Goal: Information Seeking & Learning: Find specific fact

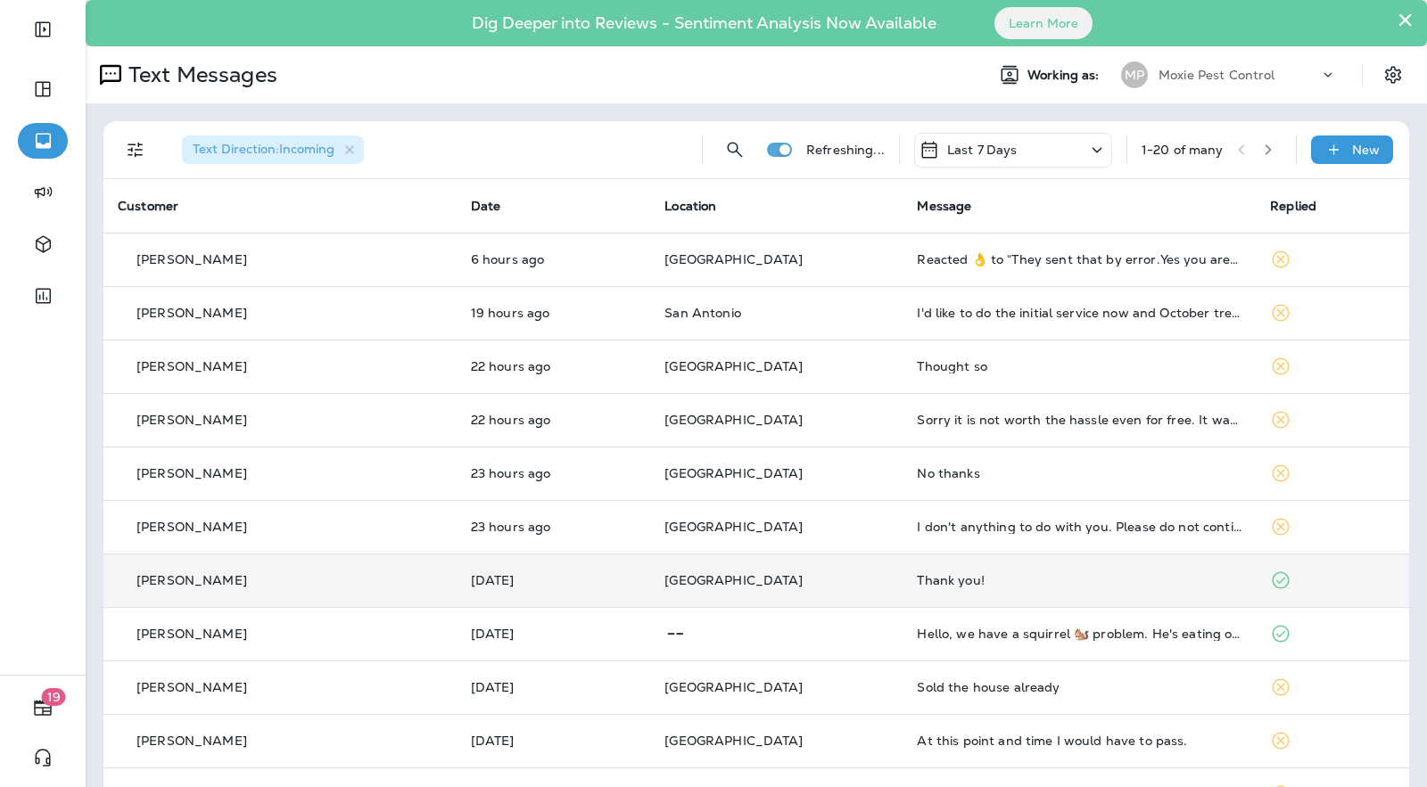
click at [1112, 576] on div "Thank you!" at bounding box center [1079, 580] width 325 height 14
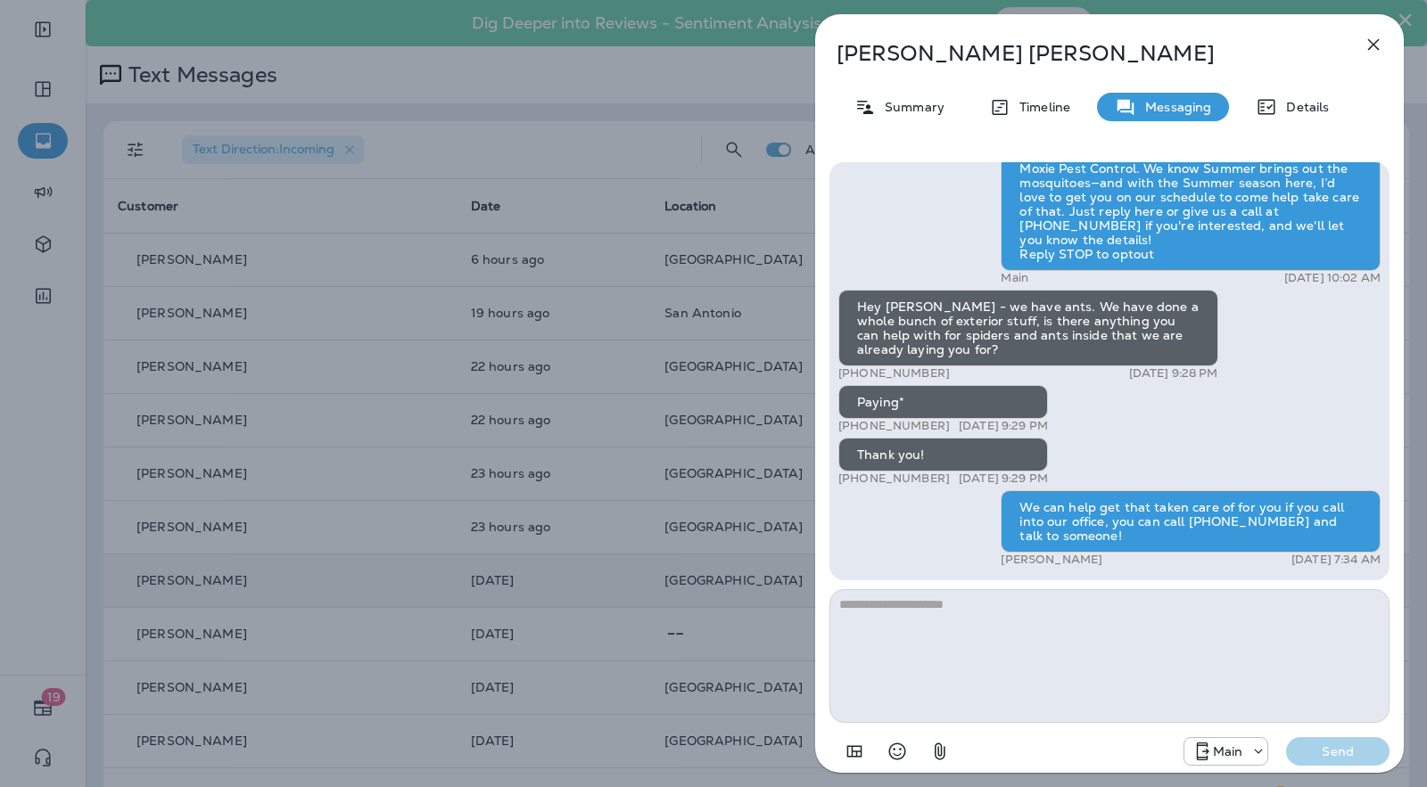
click at [624, 496] on div "[PERSON_NAME] Summary Timeline Messaging Details Hi [PERSON_NAME] , this is [PE…" at bounding box center [713, 393] width 1427 height 787
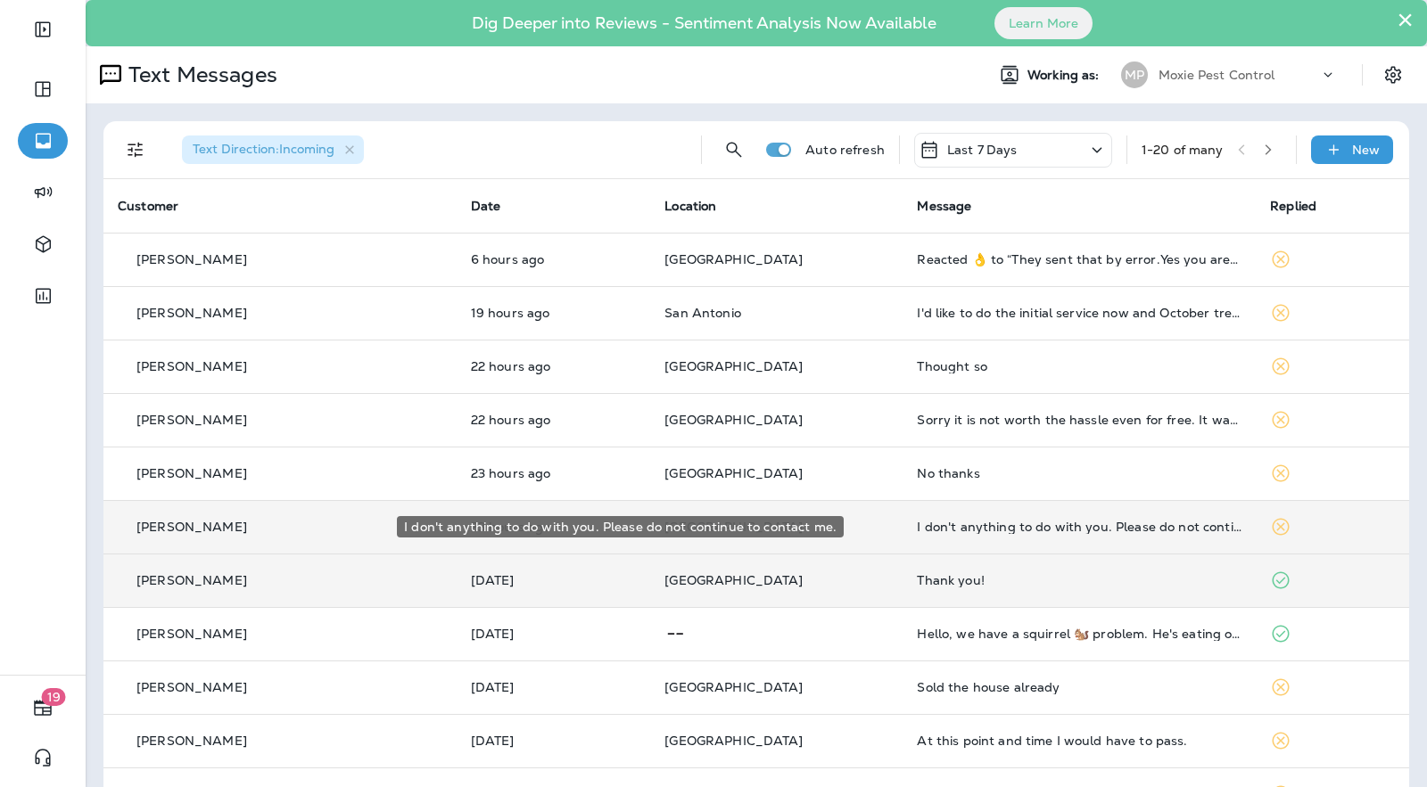
click at [979, 522] on div "I don't anything to do with you. Please do not continue to contact me." at bounding box center [1079, 527] width 325 height 14
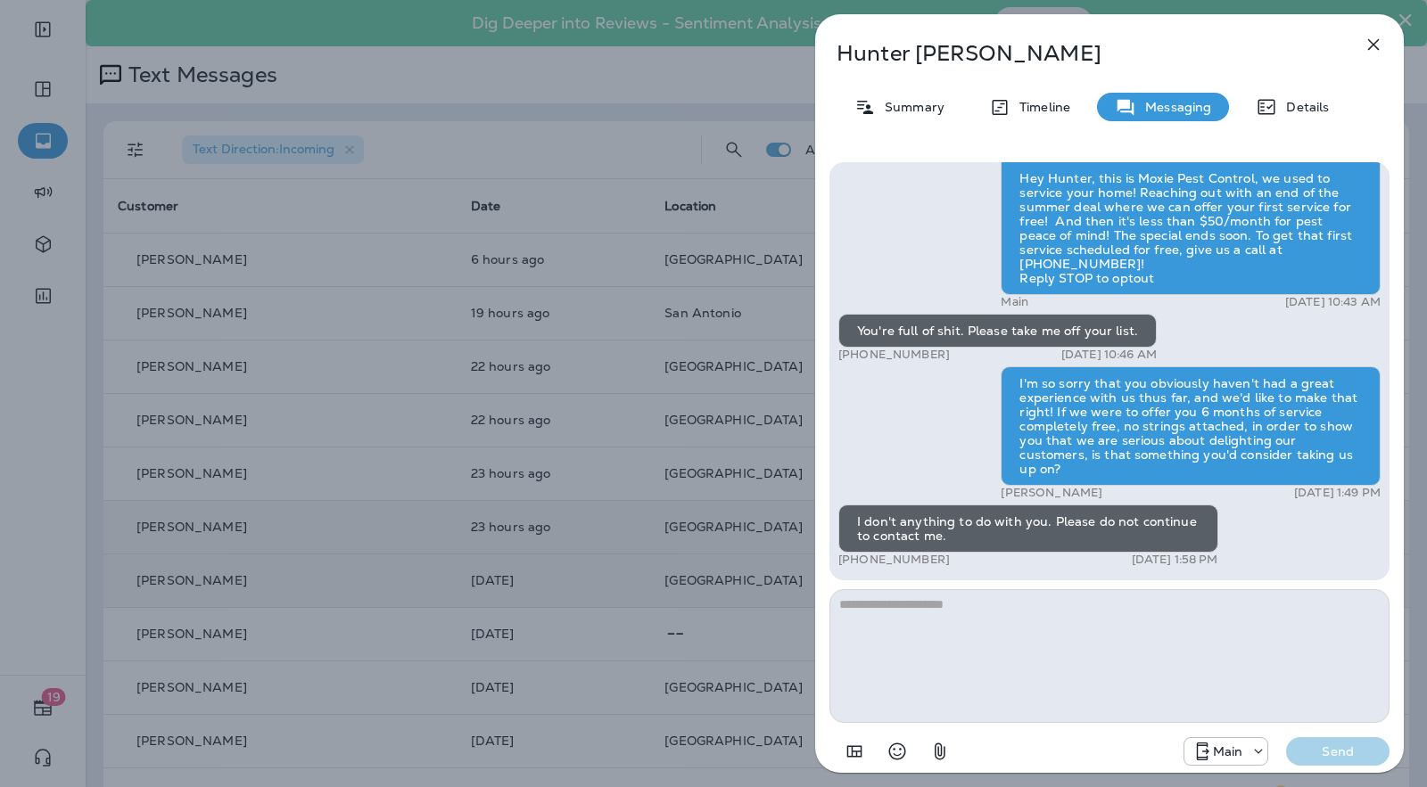
click at [441, 418] on div "[PERSON_NAME] Summary Timeline Messaging Details Hey Hunter, this is Moxie Pest…" at bounding box center [713, 393] width 1427 height 787
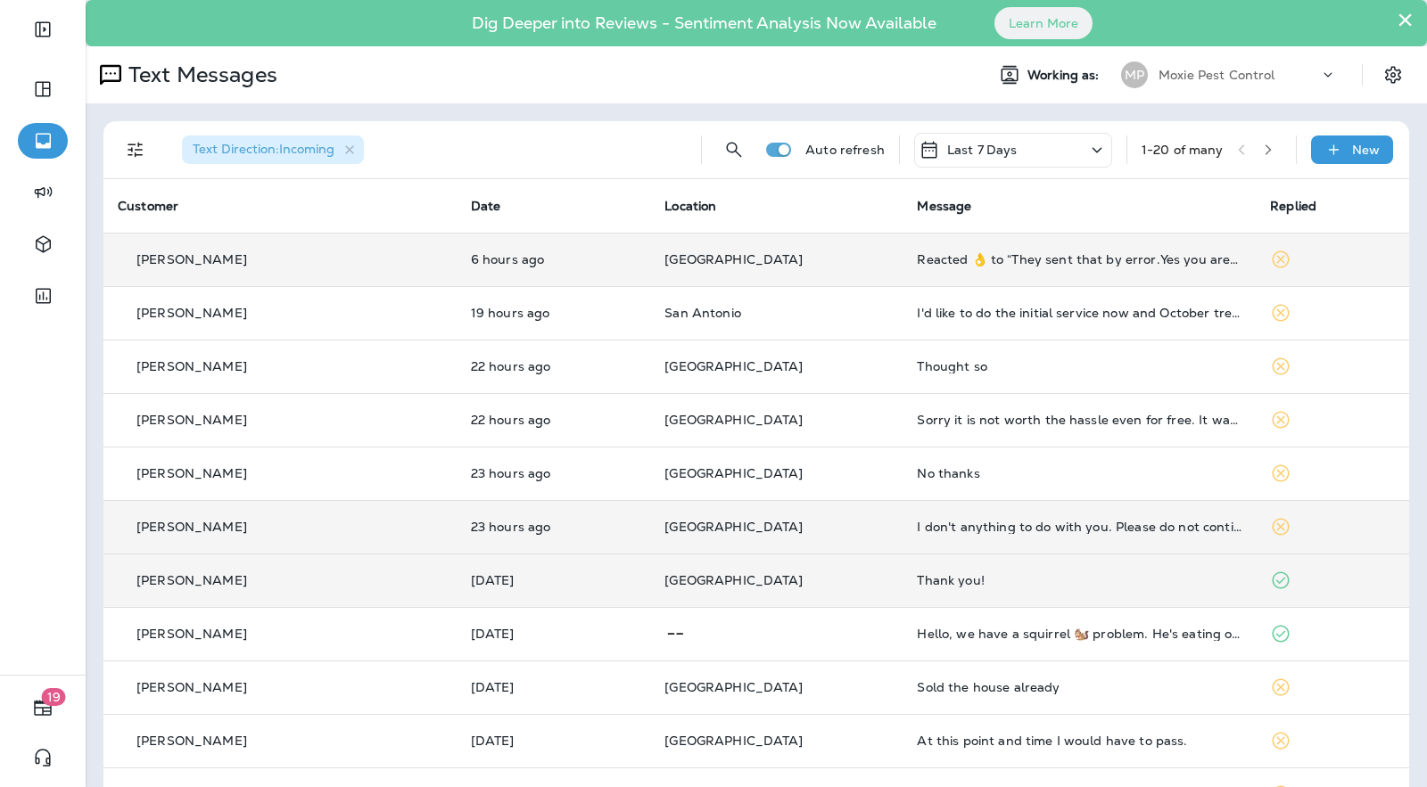
click at [902, 262] on td "Reacted 👌 to “They sent that by error.Yes you are on the schedule and if you do…" at bounding box center [1078, 259] width 353 height 53
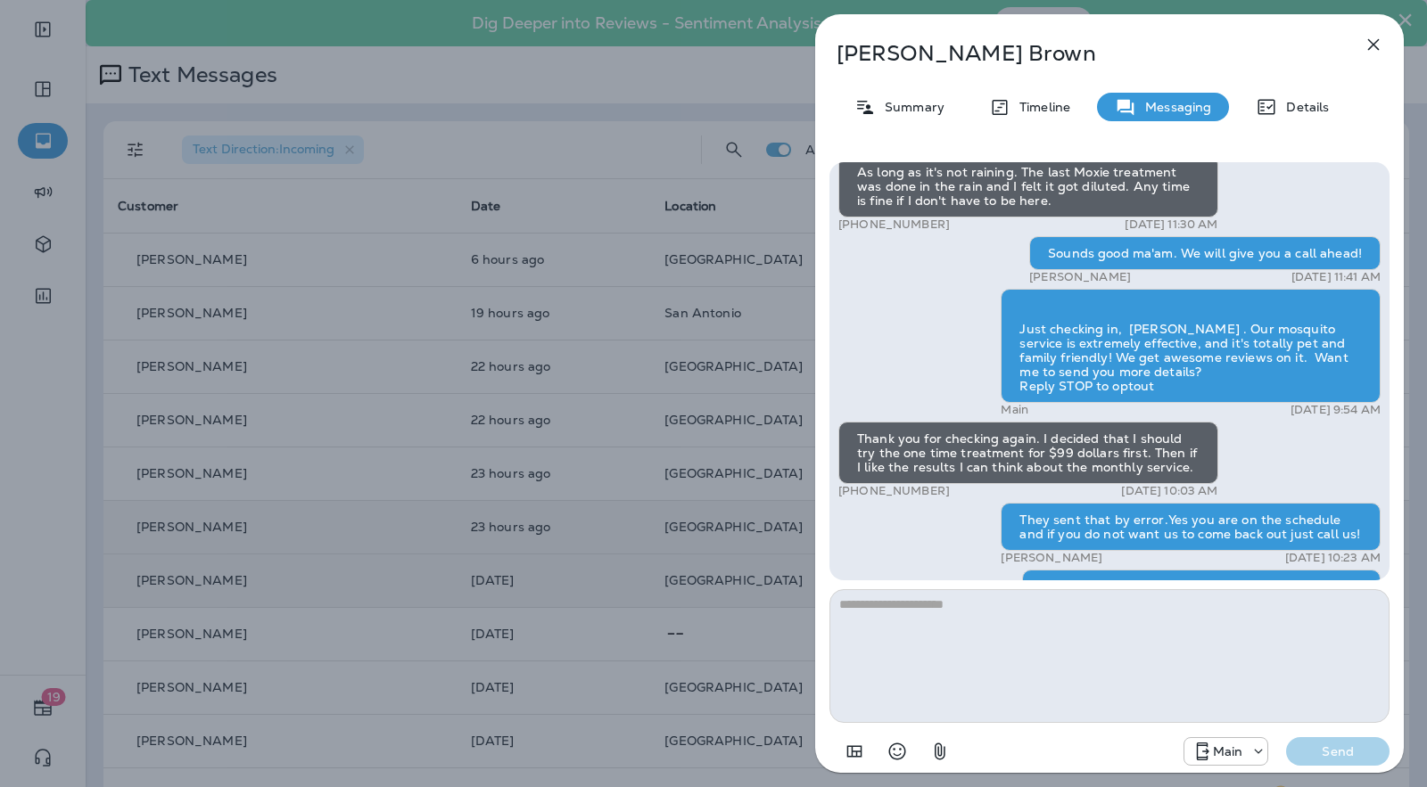
scroll to position [-419, 0]
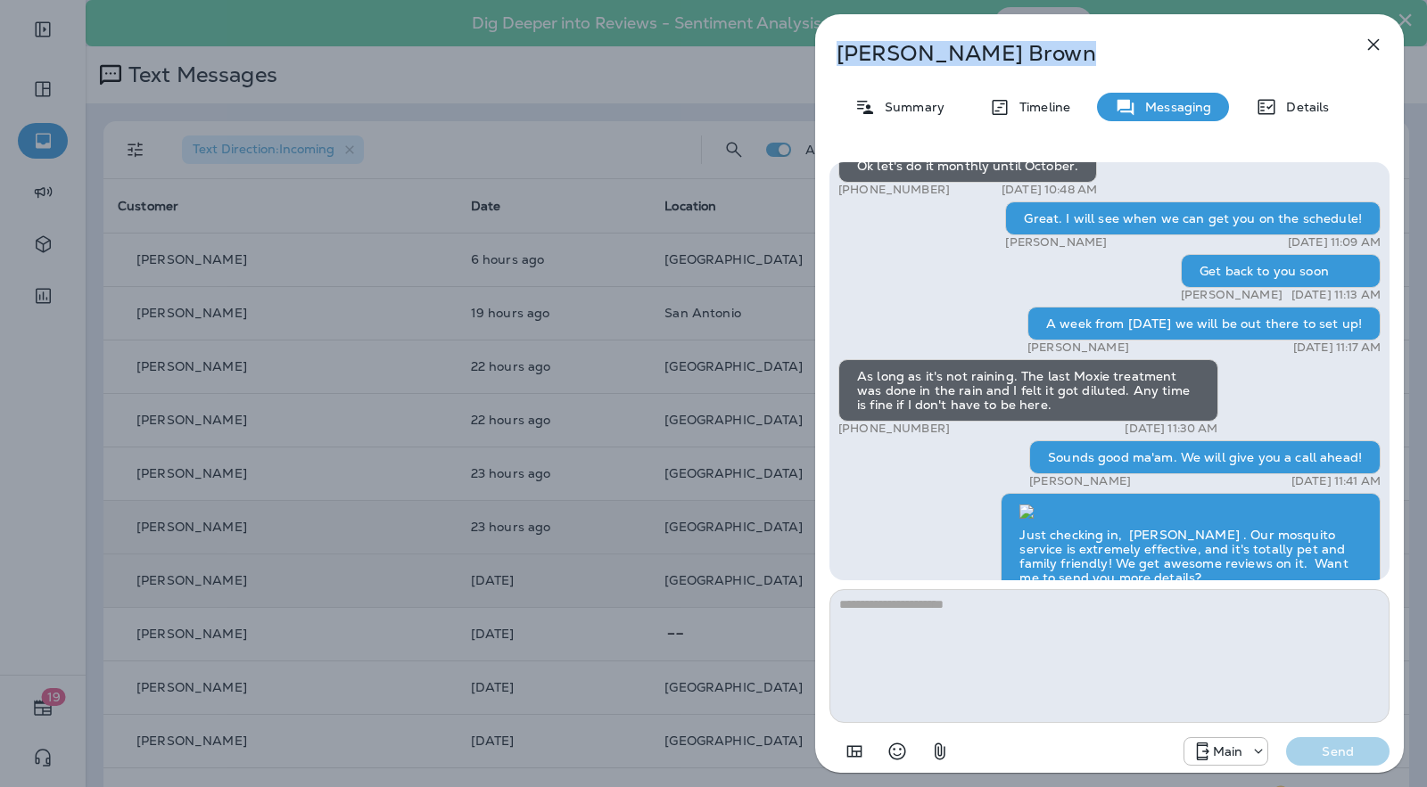
drag, startPoint x: 988, startPoint y: 55, endPoint x: 823, endPoint y: 60, distance: 165.0
click at [823, 60] on div "[PERSON_NAME]" at bounding box center [1080, 53] width 530 height 25
copy p "[PERSON_NAME]"
click at [960, 62] on p "[PERSON_NAME]" at bounding box center [1079, 53] width 487 height 25
click at [868, 107] on icon at bounding box center [865, 106] width 16 height 13
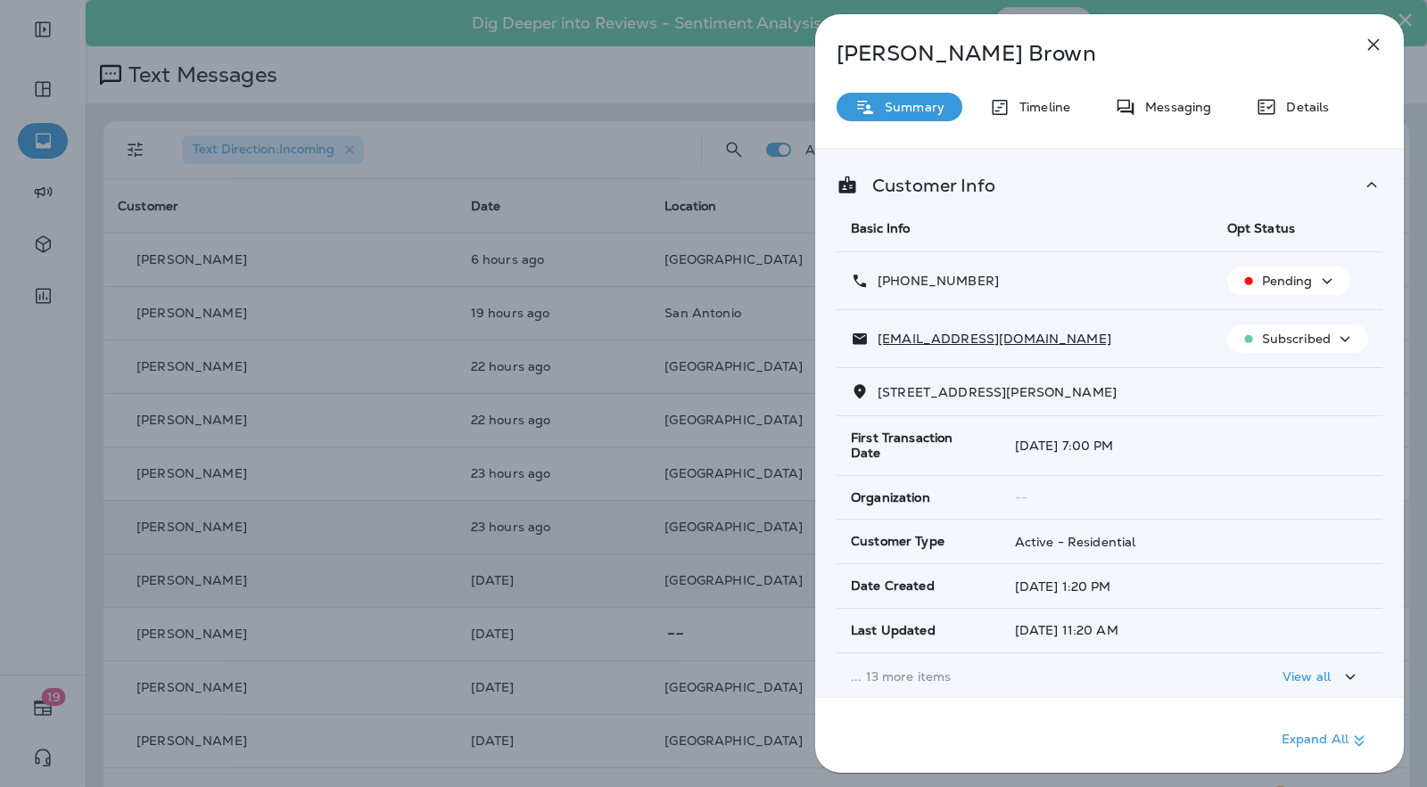
drag, startPoint x: 991, startPoint y: 276, endPoint x: 878, endPoint y: 285, distance: 112.7
click at [878, 285] on div "[PHONE_NUMBER]" at bounding box center [1025, 281] width 348 height 19
copy p "[PHONE_NUMBER]"
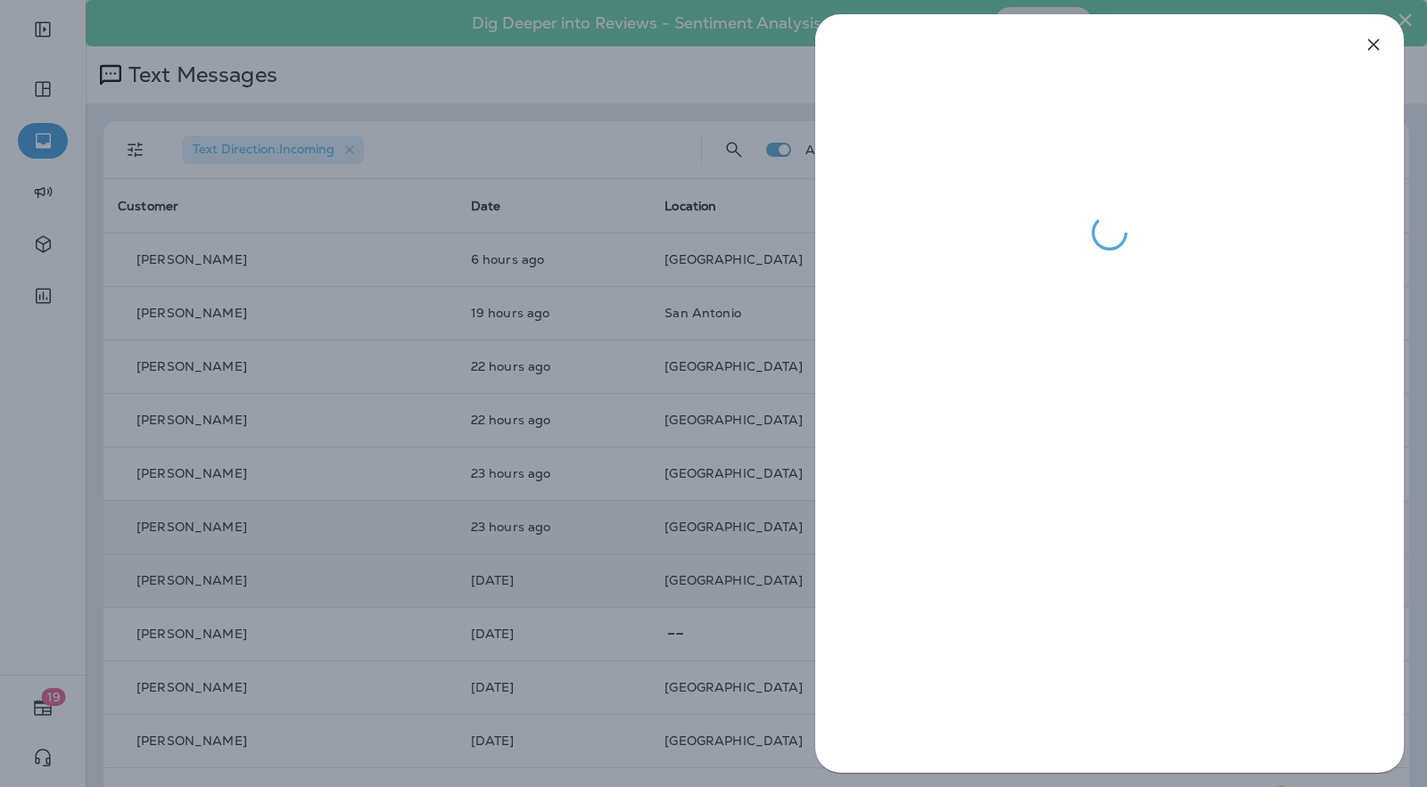
click at [654, 269] on div at bounding box center [713, 393] width 1427 height 787
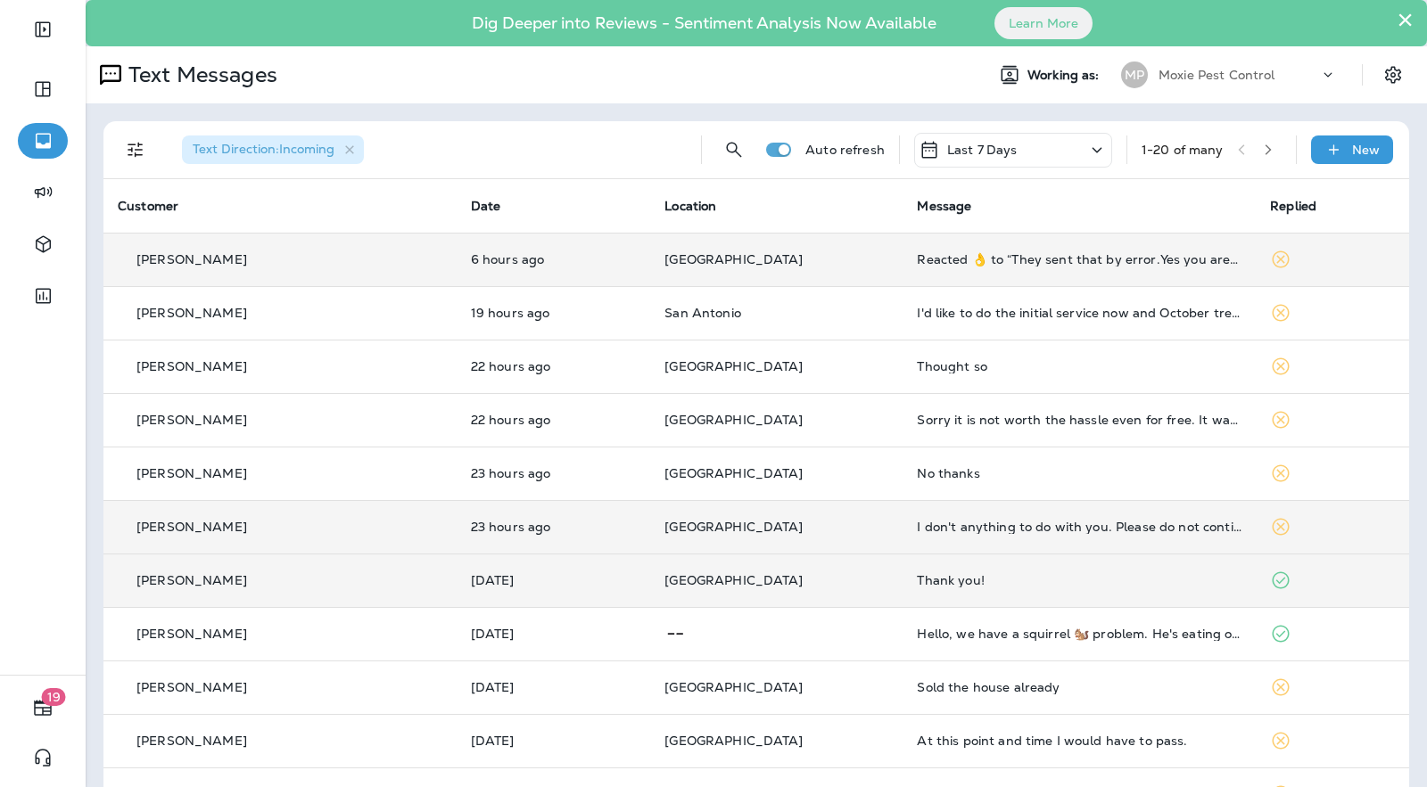
click at [819, 269] on td "[GEOGRAPHIC_DATA]" at bounding box center [776, 259] width 252 height 53
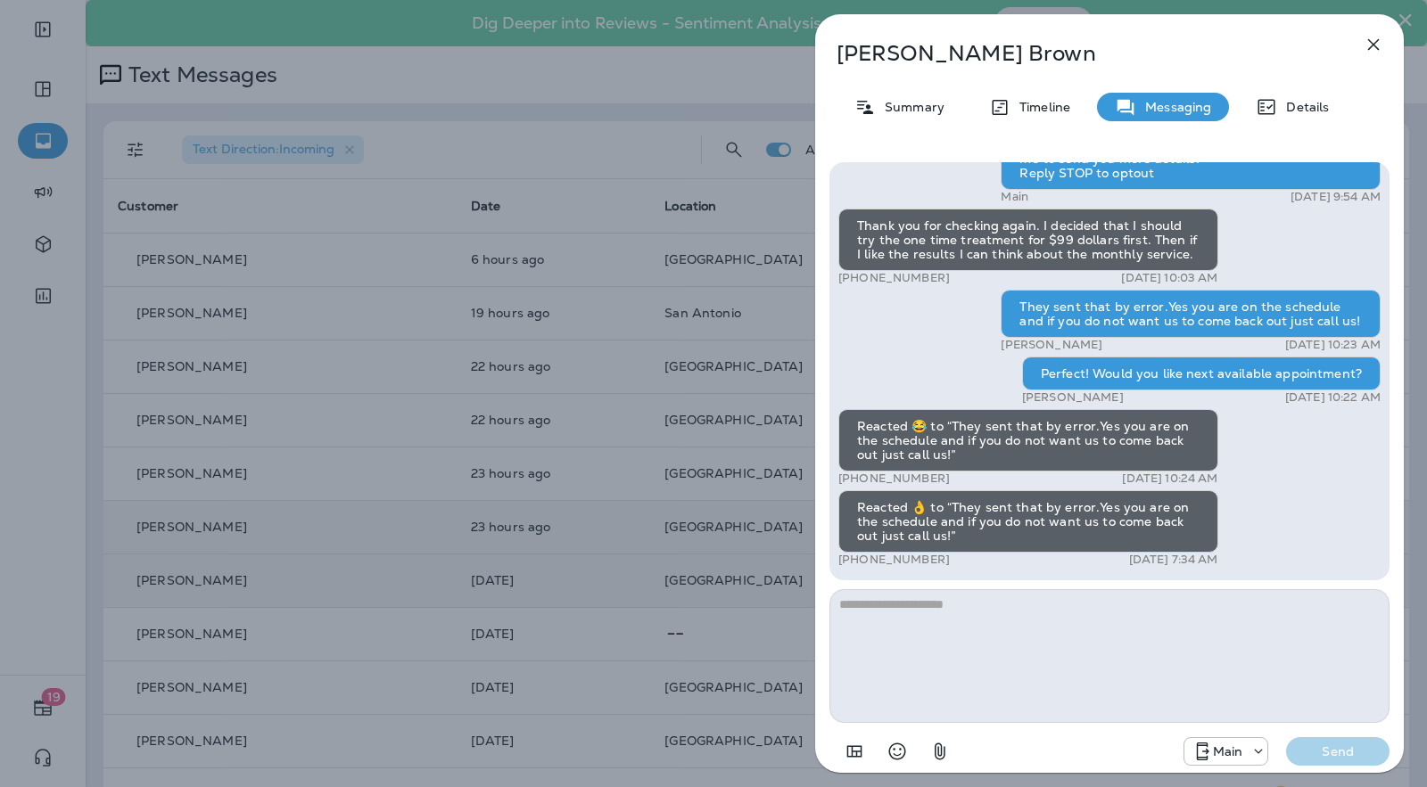
drag, startPoint x: 1254, startPoint y: 348, endPoint x: 1361, endPoint y: 350, distance: 107.9
click at [1361, 350] on div "[PERSON_NAME] [DATE] 10:23 AM" at bounding box center [1190, 345] width 380 height 14
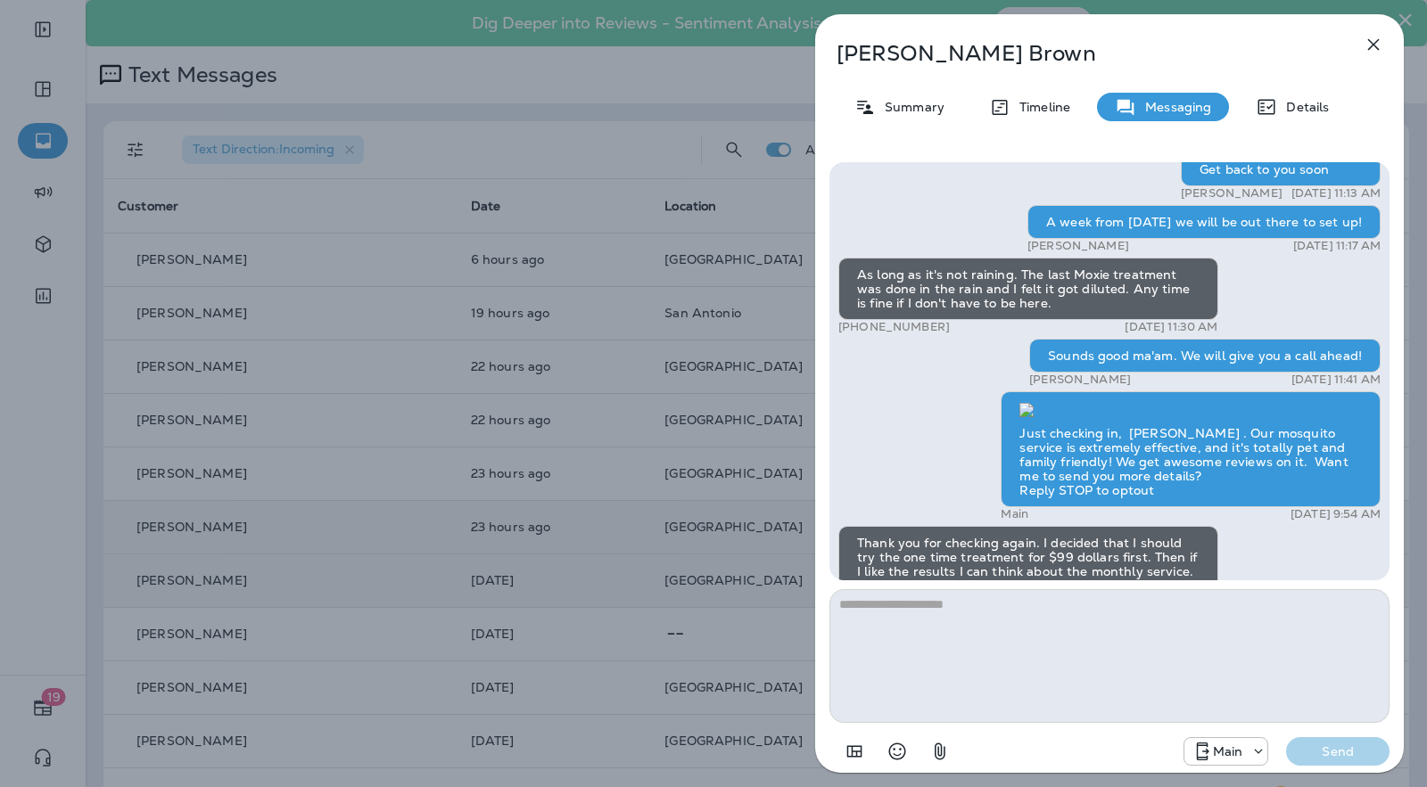
scroll to position [-343, 0]
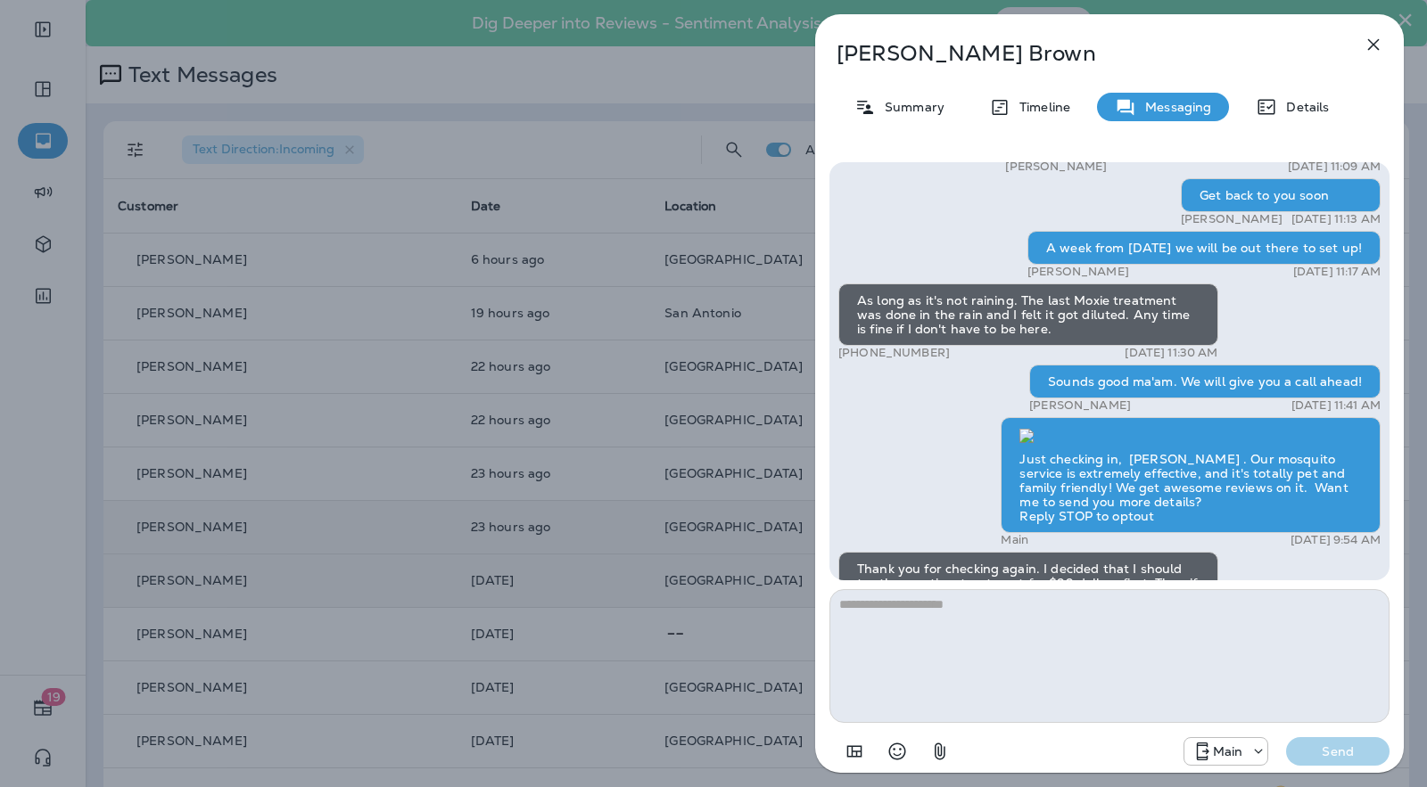
click at [613, 295] on div "[PERSON_NAME] Summary Timeline Messaging Details Exciting News! [PERSON_NAME]’s…" at bounding box center [713, 393] width 1427 height 787
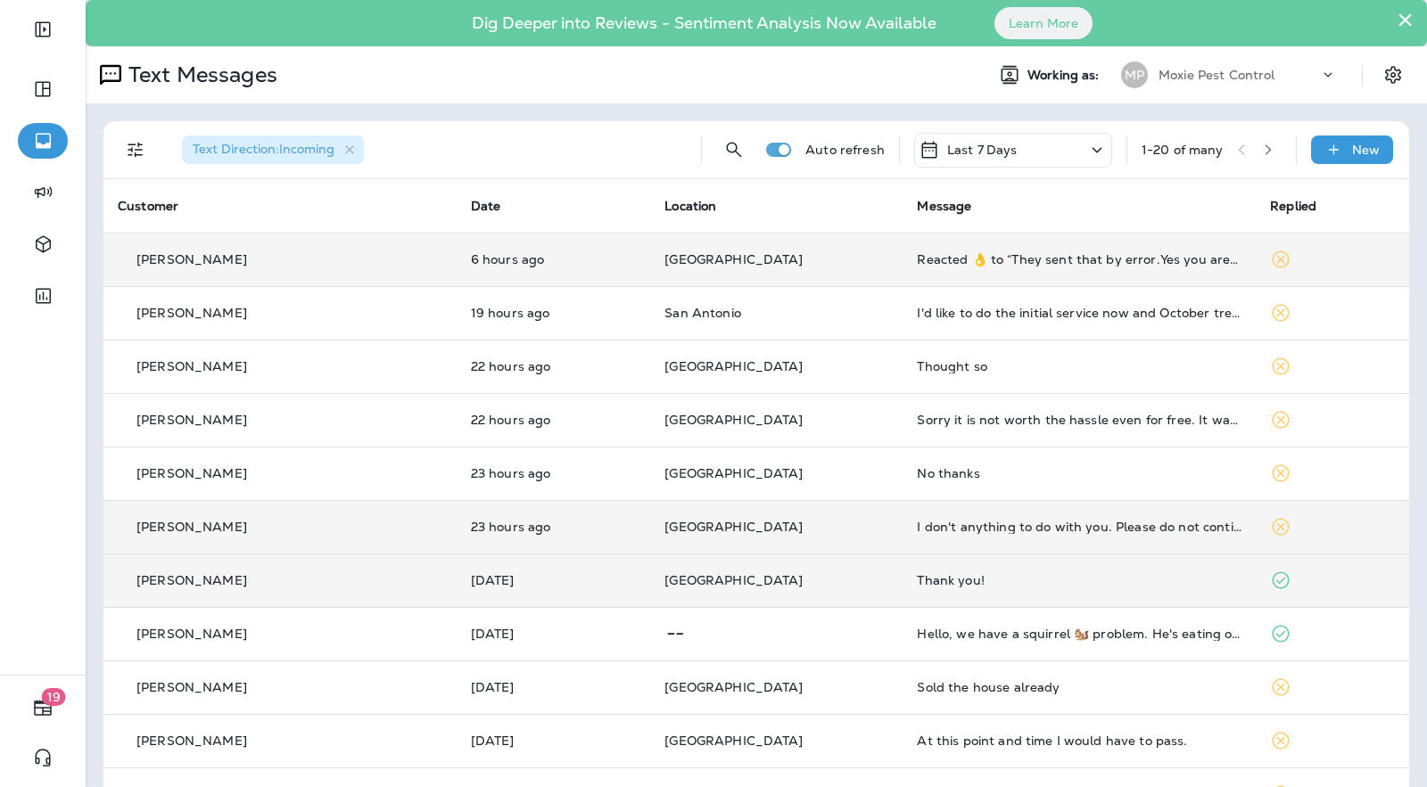
click at [786, 266] on p "[GEOGRAPHIC_DATA]" at bounding box center [776, 259] width 224 height 14
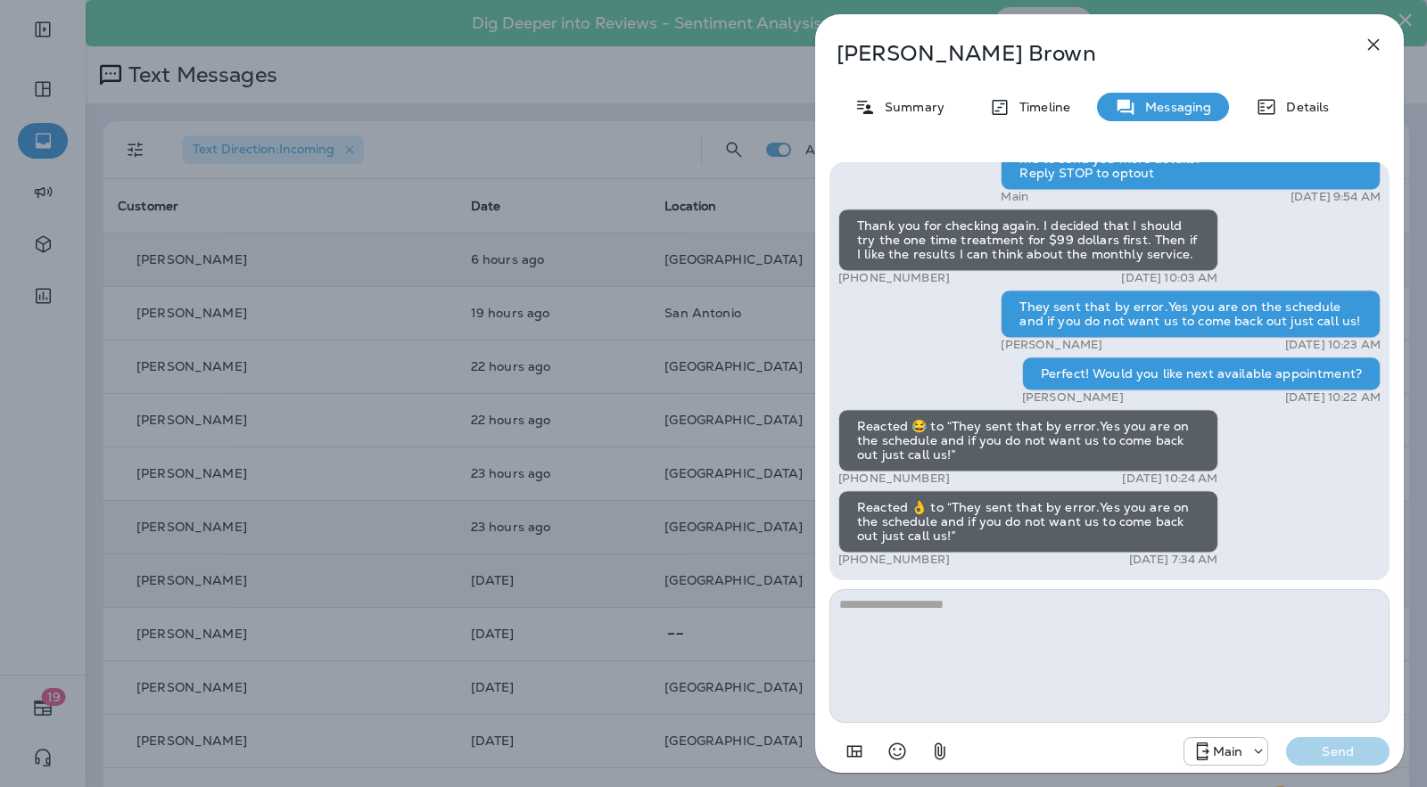
click at [830, 353] on div "Exciting News! [PERSON_NAME]’s Pest Control is now Moxie Pest Control! Same gre…" at bounding box center [1109, 371] width 560 height 418
click at [630, 342] on div "[PERSON_NAME] Summary Timeline Messaging Details Exciting News! [PERSON_NAME]’s…" at bounding box center [713, 393] width 1427 height 787
